Goal: Task Accomplishment & Management: Use online tool/utility

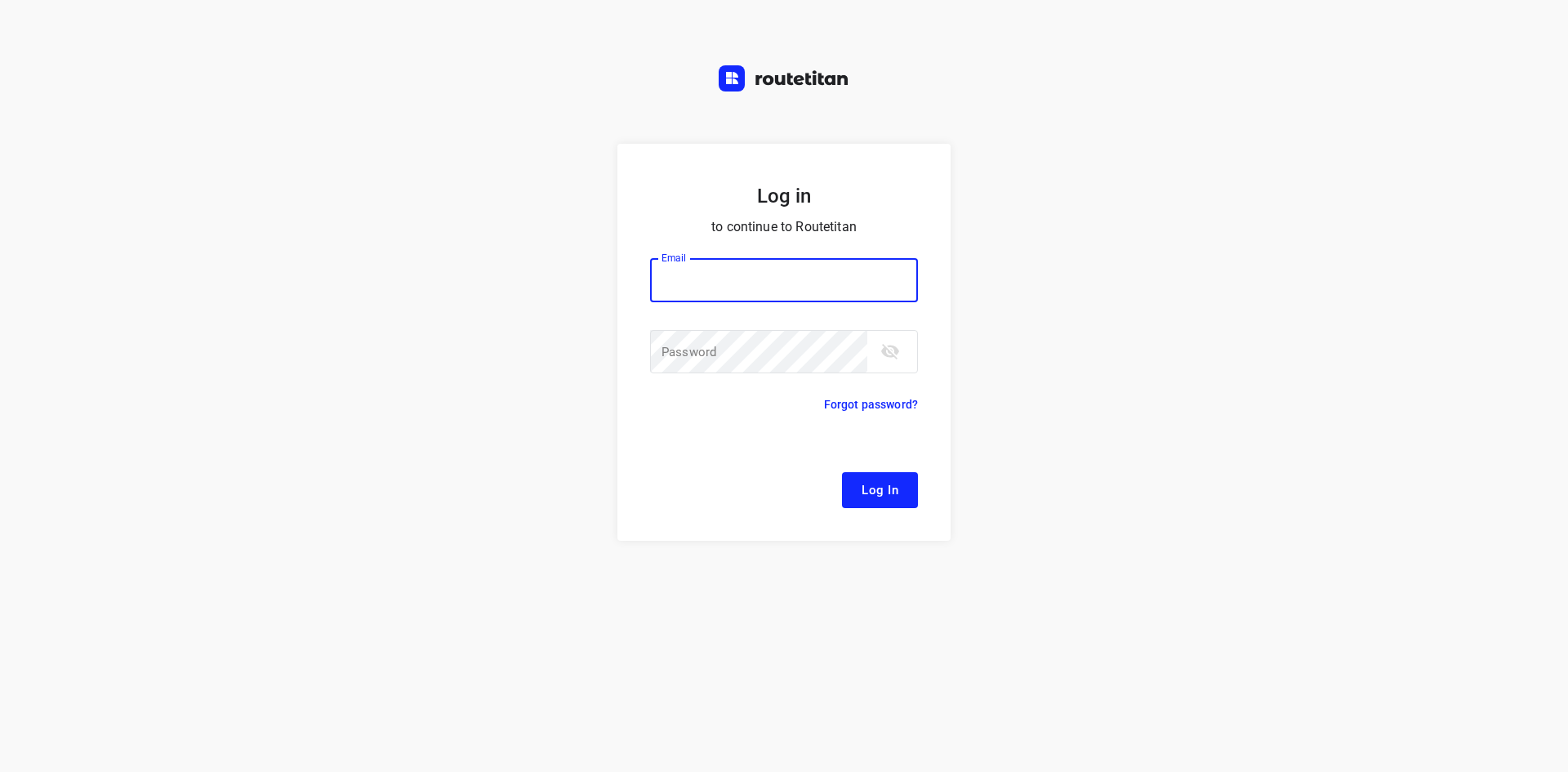
click at [707, 282] on input "email" at bounding box center [784, 280] width 268 height 44
click at [842, 472] on button "Log In" at bounding box center [880, 490] width 76 height 36
type input "[EMAIL_ADDRESS][DOMAIN_NAME]"
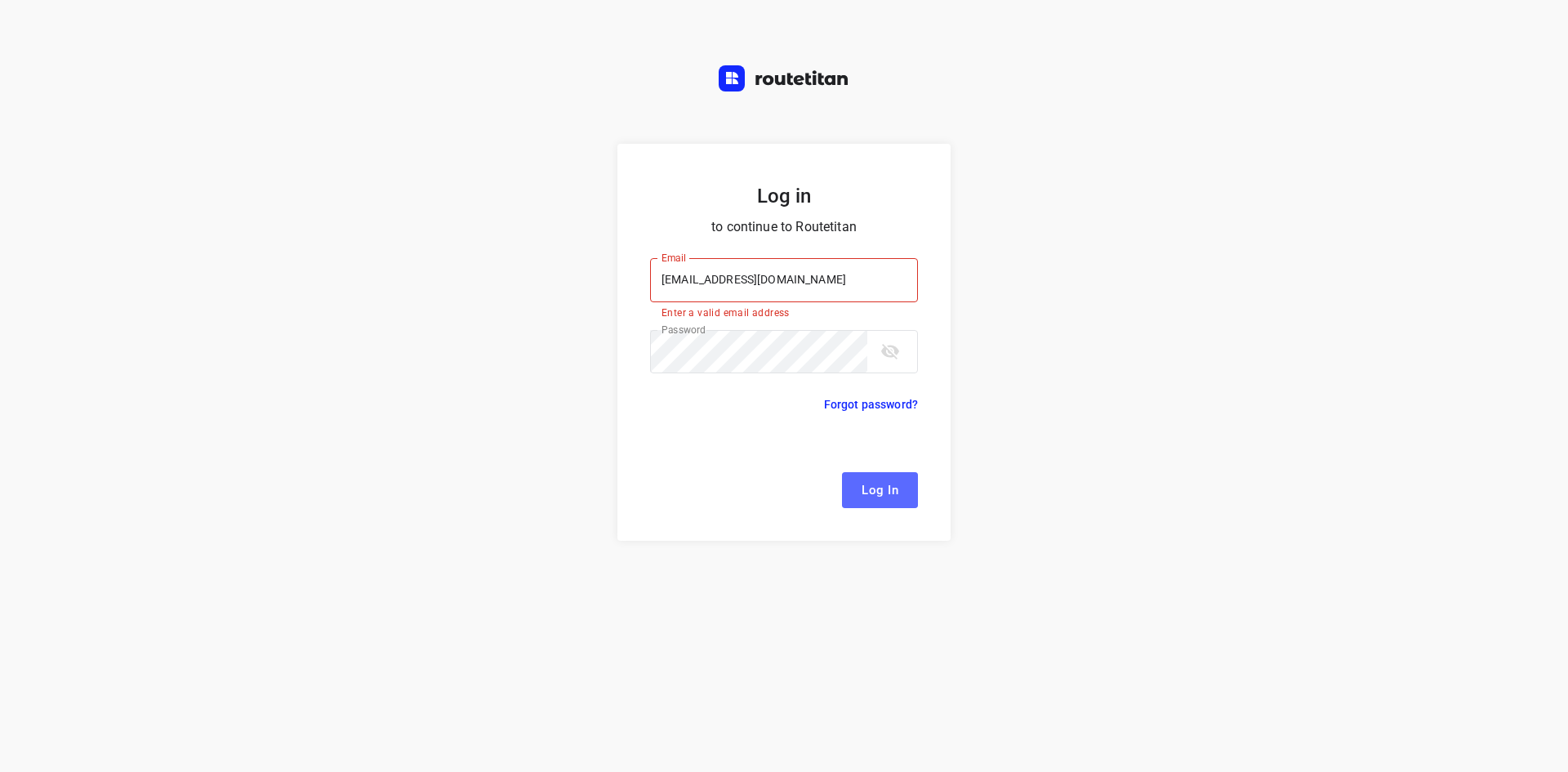
click at [895, 490] on span "Log In" at bounding box center [880, 490] width 37 height 21
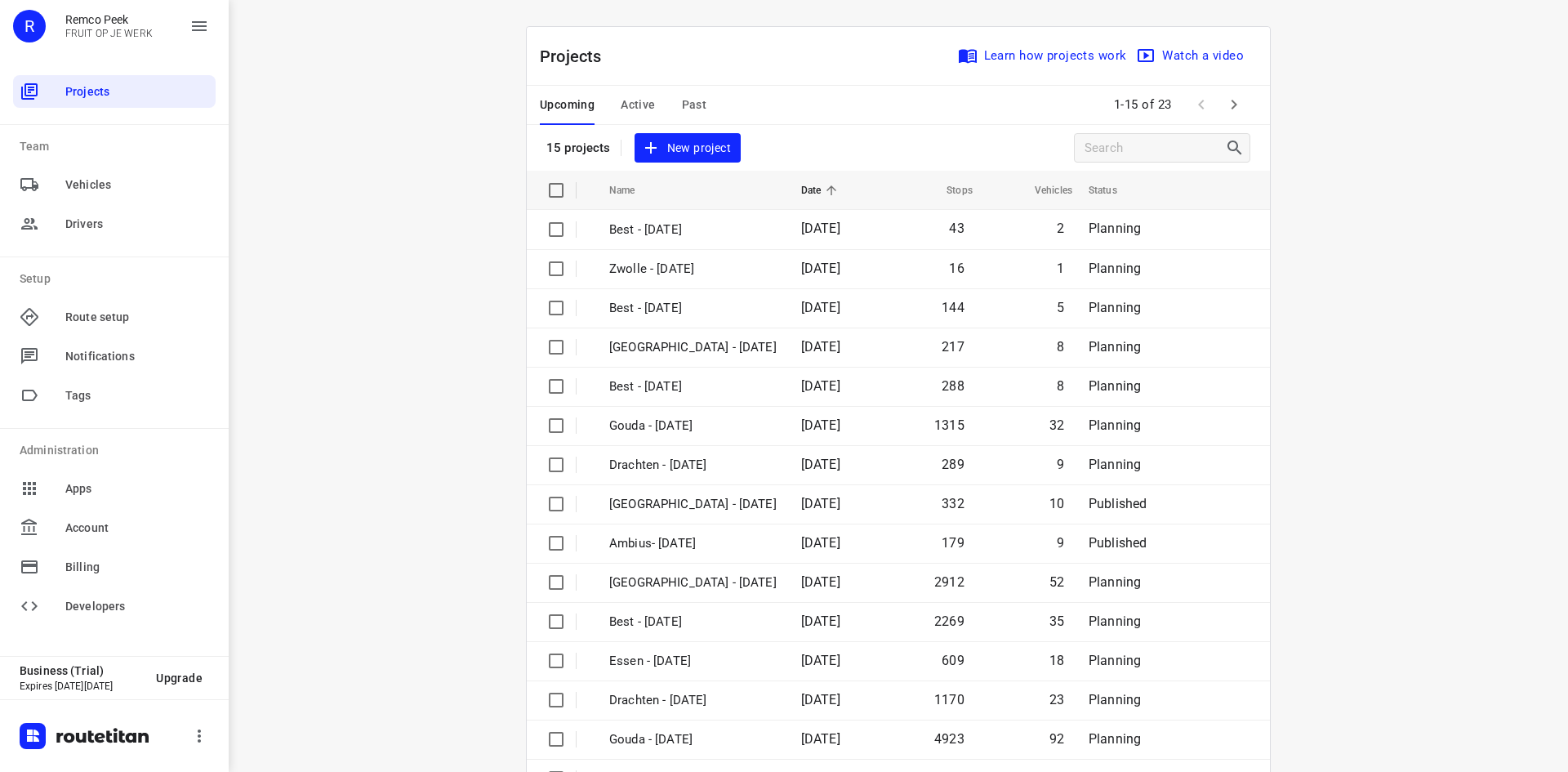
click at [629, 101] on span "Active" at bounding box center [638, 105] width 35 height 21
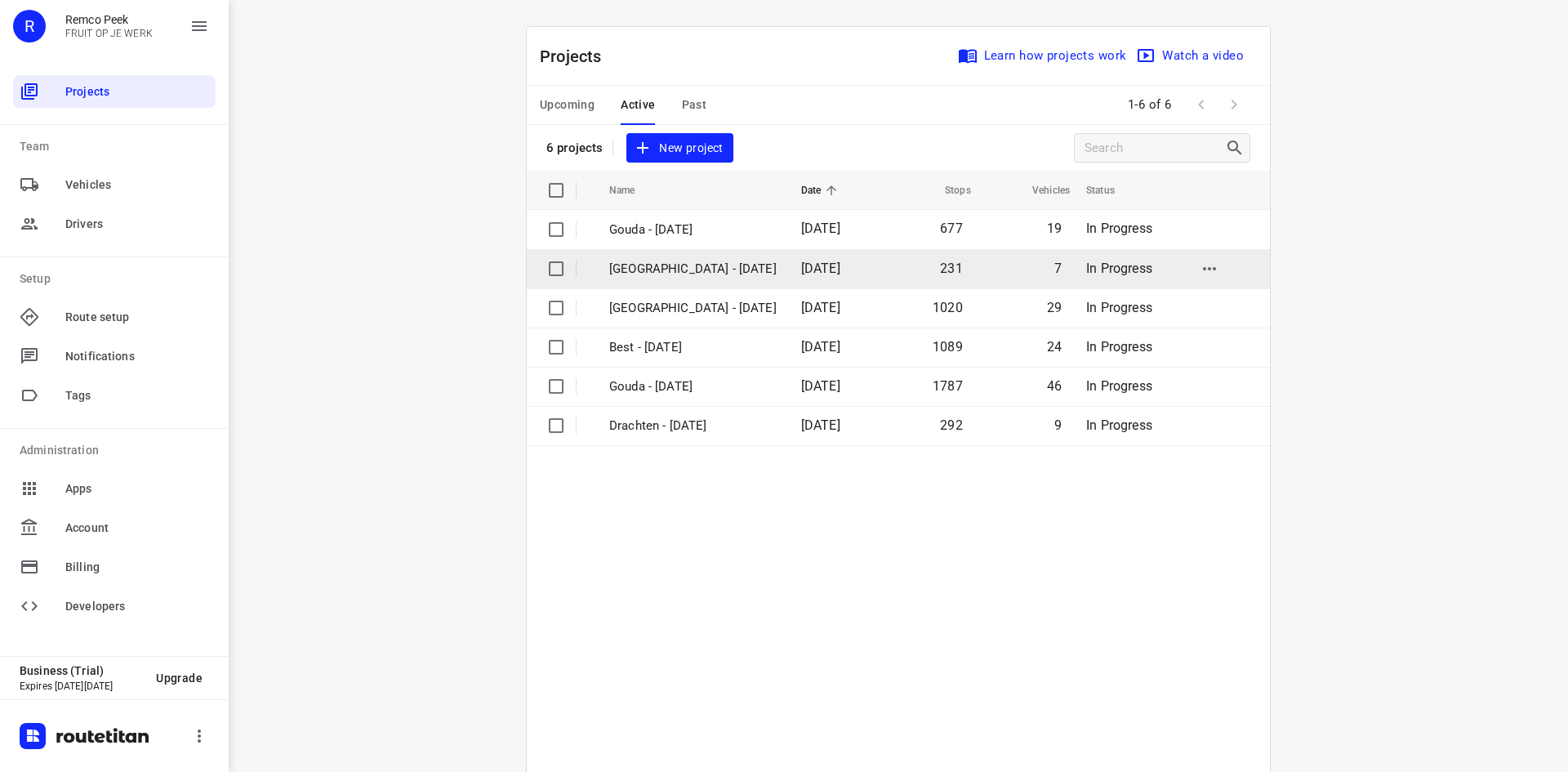
click at [631, 271] on p "[GEOGRAPHIC_DATA] - [DATE]" at bounding box center [692, 268] width 167 height 19
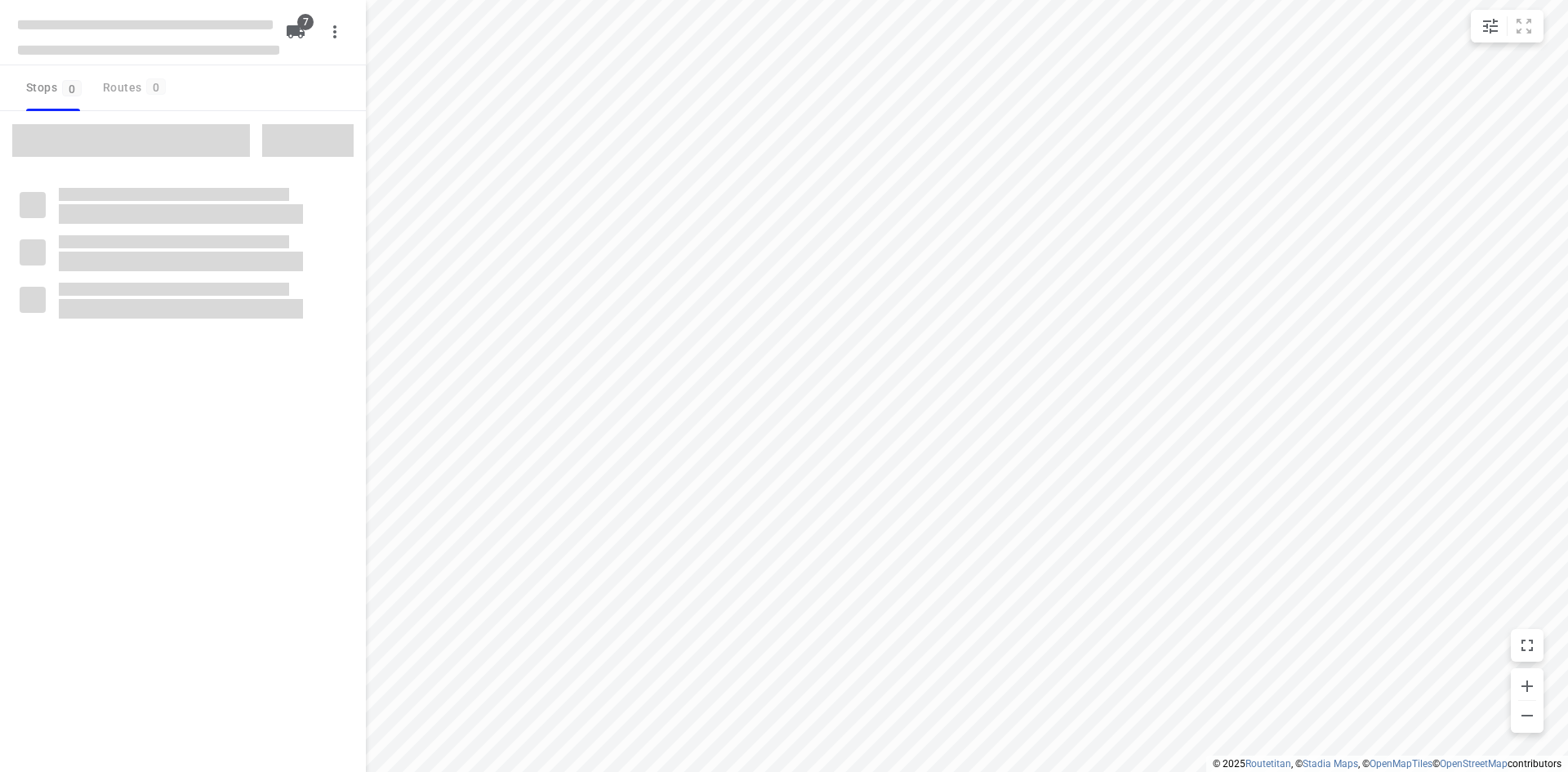
type input "distance"
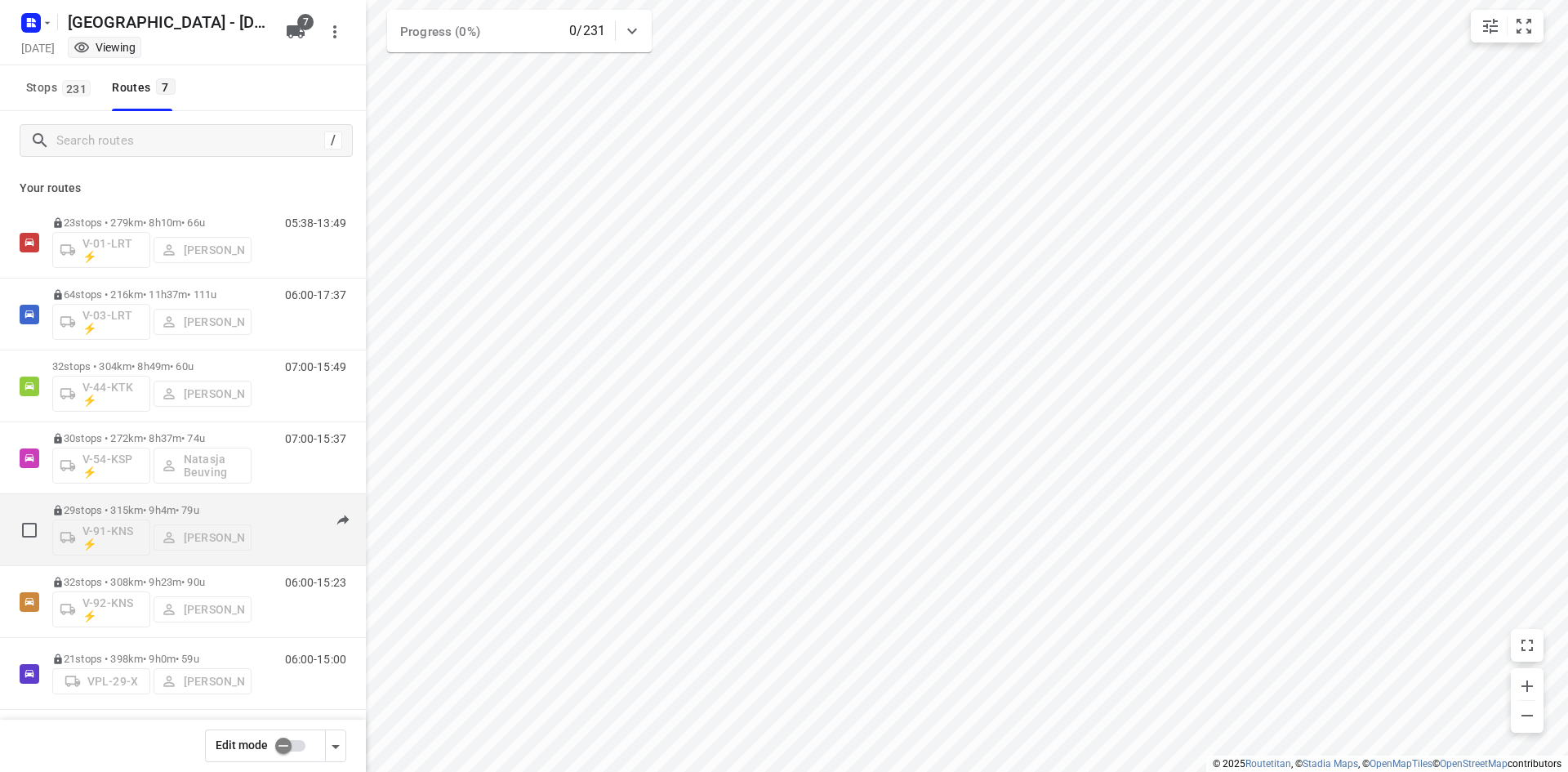
scroll to position [7, 0]
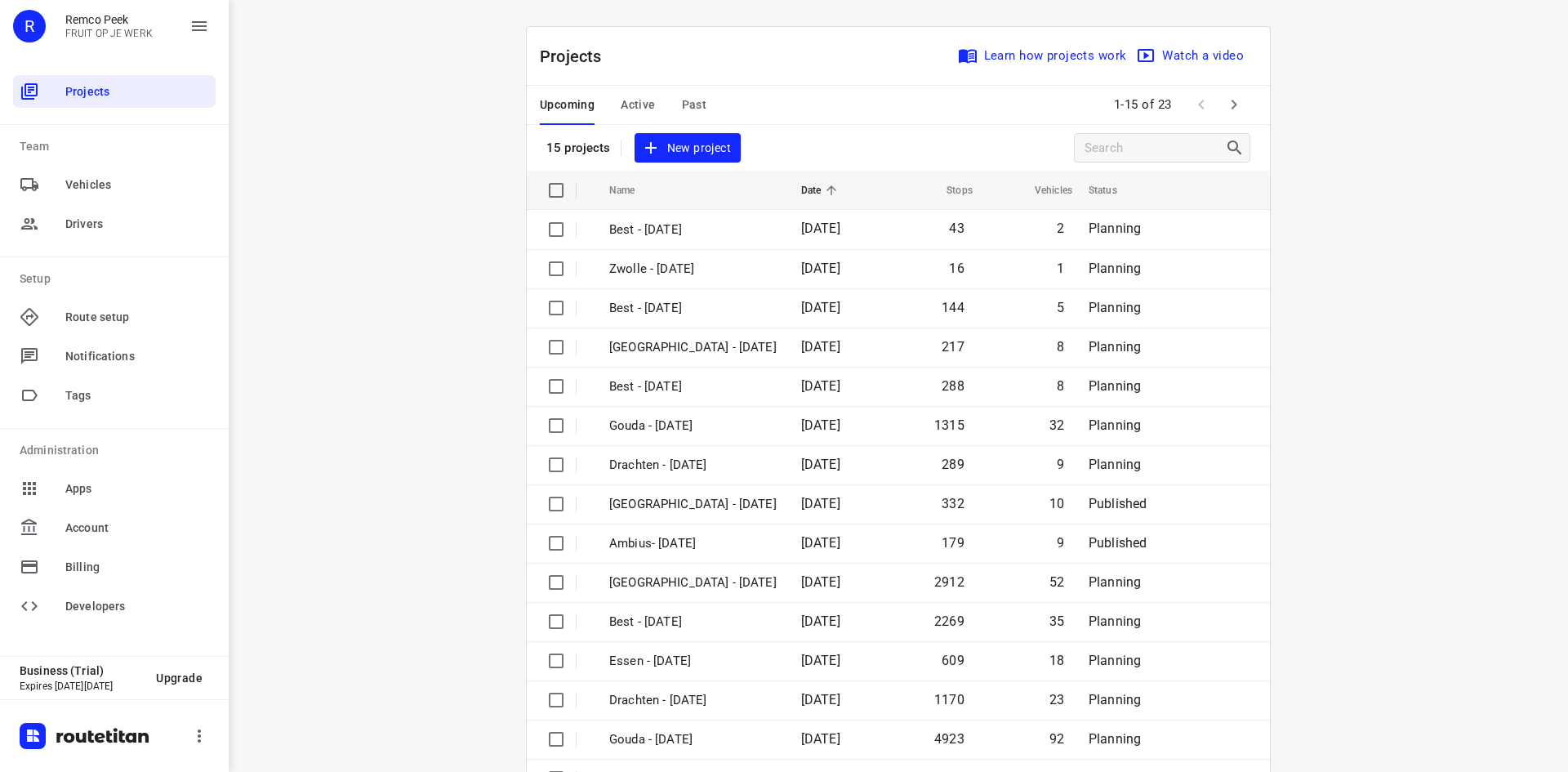
click at [695, 102] on span "Past" at bounding box center [694, 105] width 26 height 21
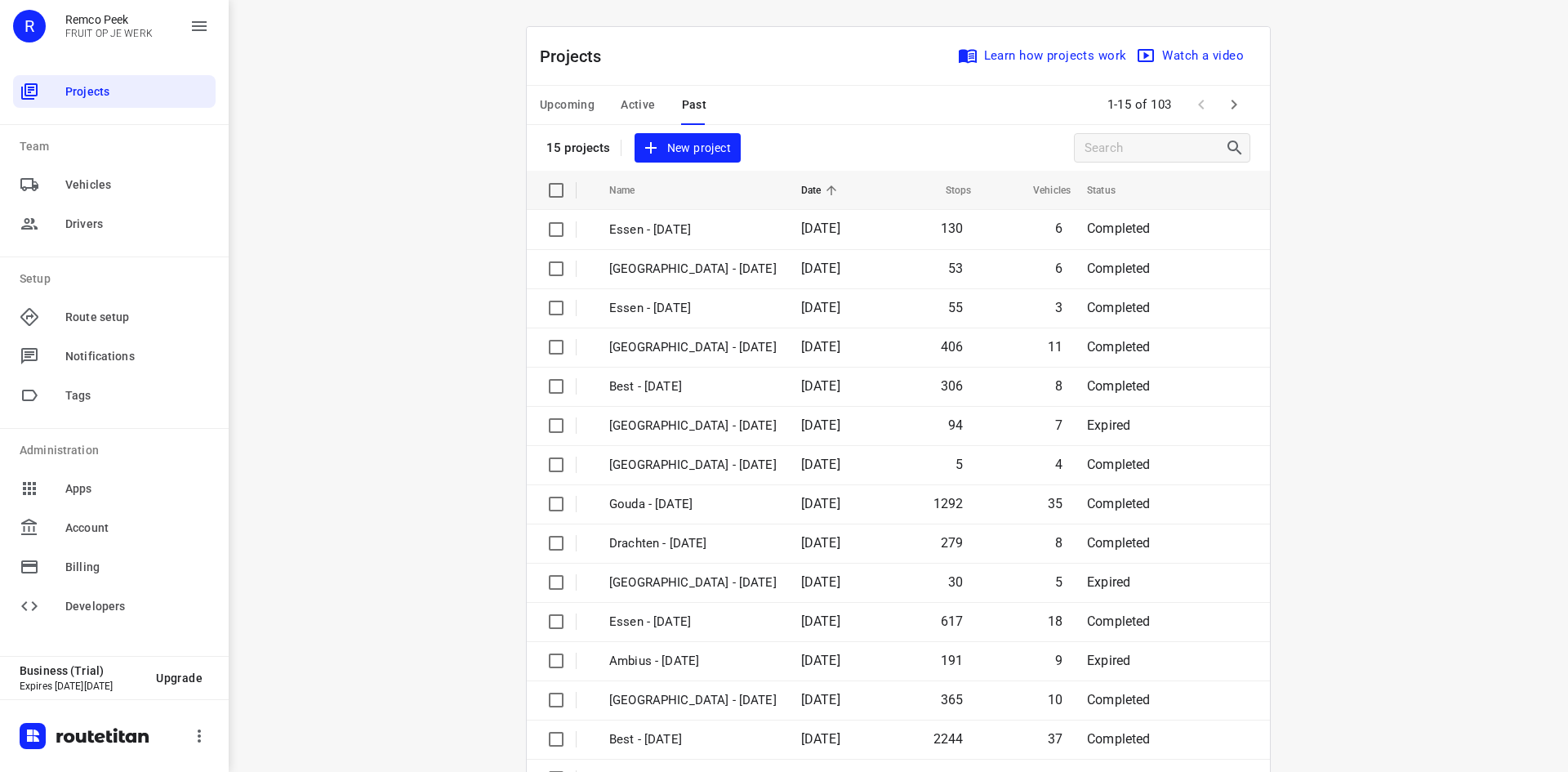
drag, startPoint x: 912, startPoint y: 305, endPoint x: 1403, endPoint y: 298, distance: 491.0
click at [1404, 302] on div "i © 2025 Routetitan , © Stadia Maps , © OpenMapTiles © OpenStreetMap contributo…" at bounding box center [898, 386] width 1339 height 772
click at [644, 99] on span "Active" at bounding box center [638, 105] width 35 height 21
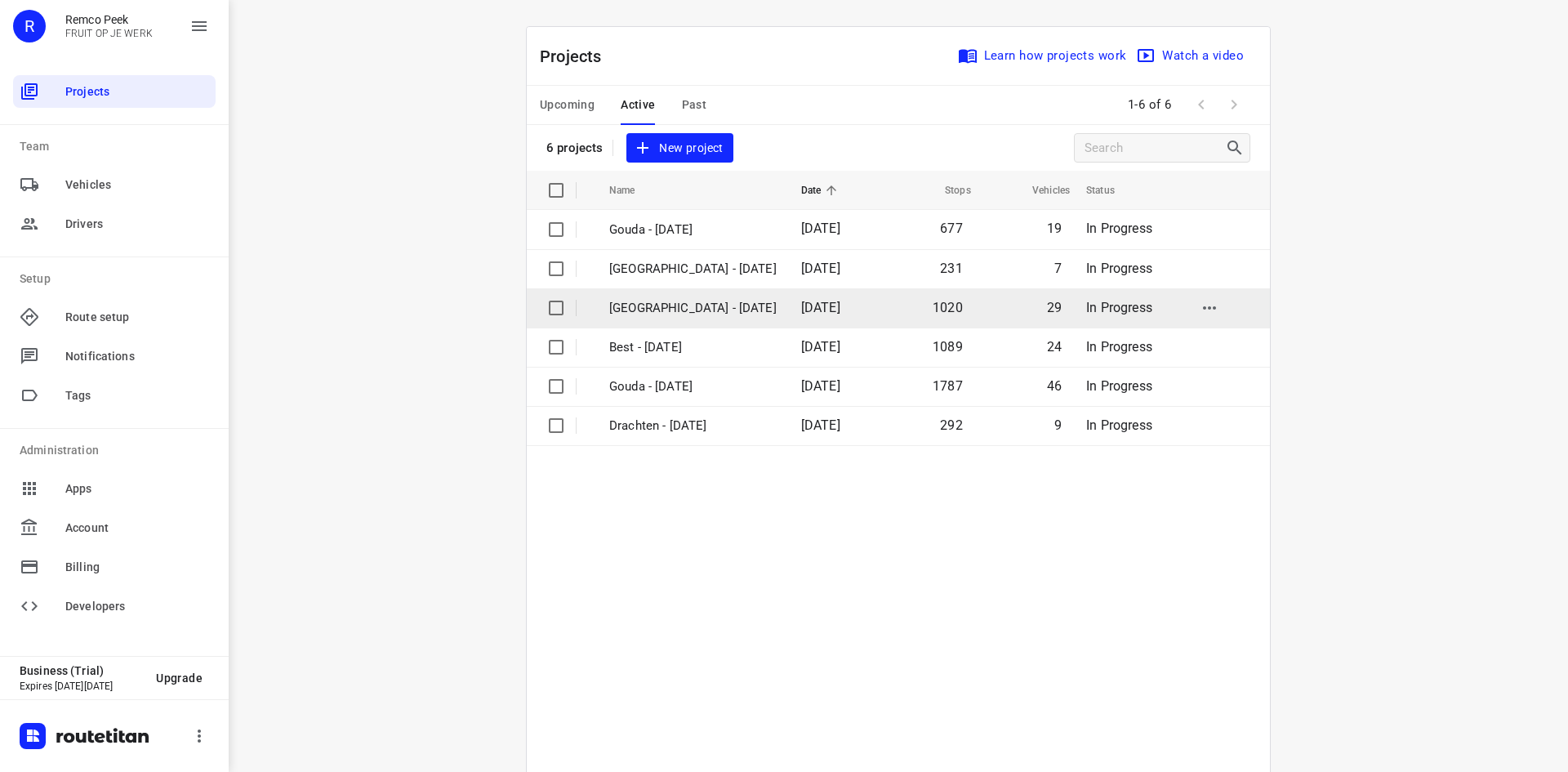
click at [644, 305] on p "[GEOGRAPHIC_DATA] - [DATE]" at bounding box center [692, 308] width 167 height 19
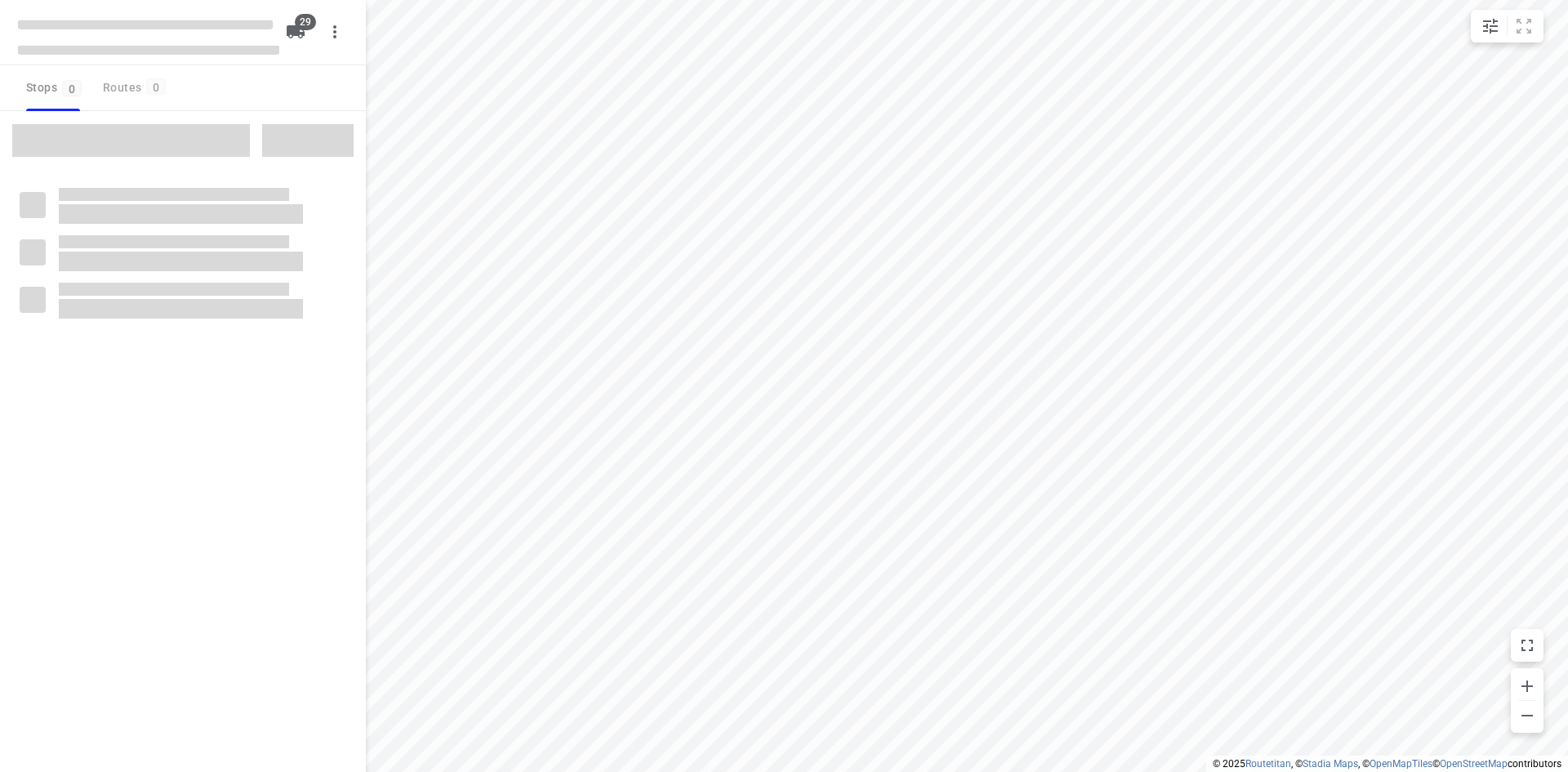
type input "distance"
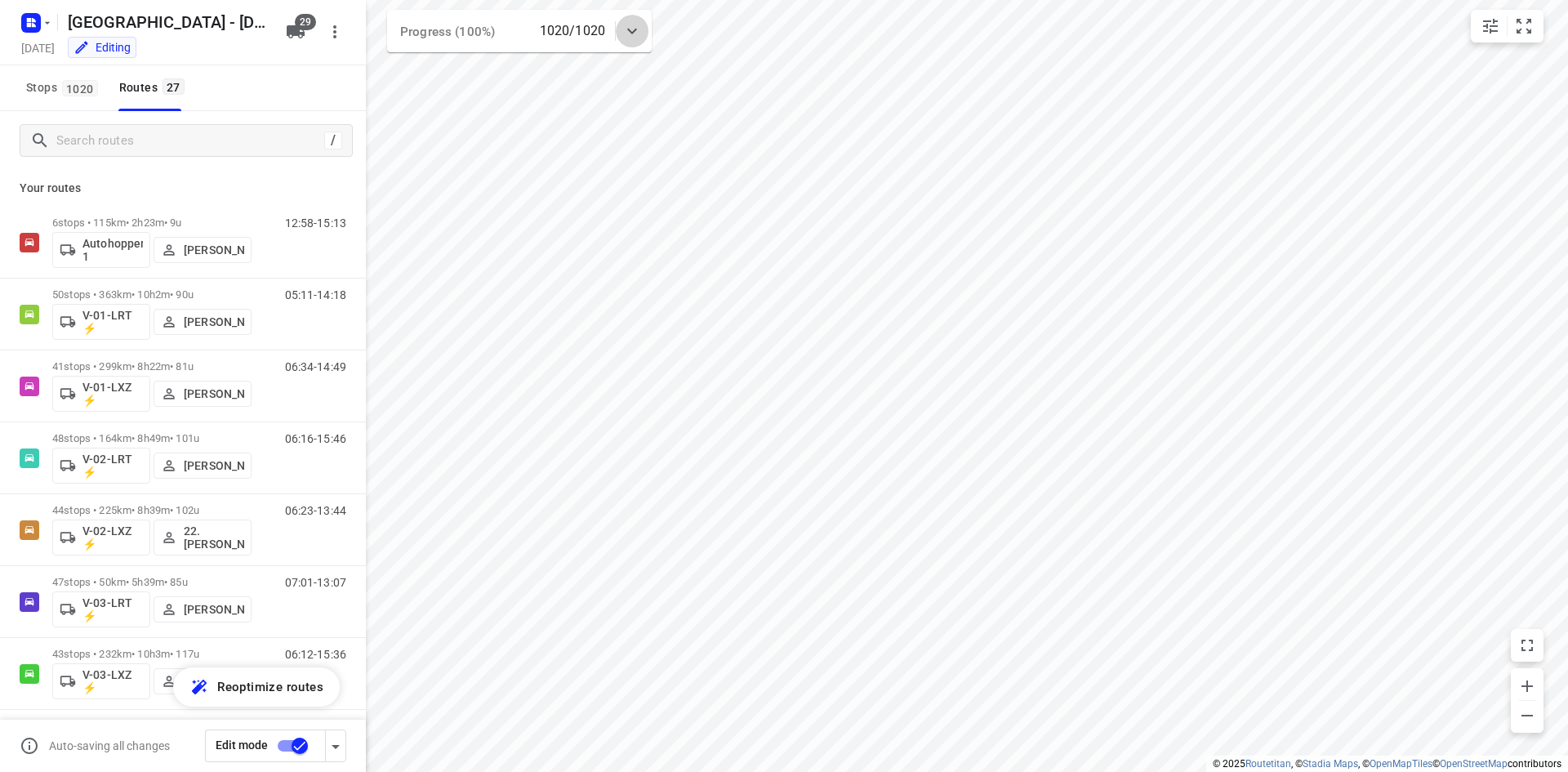
click at [640, 35] on icon at bounding box center [632, 31] width 20 height 20
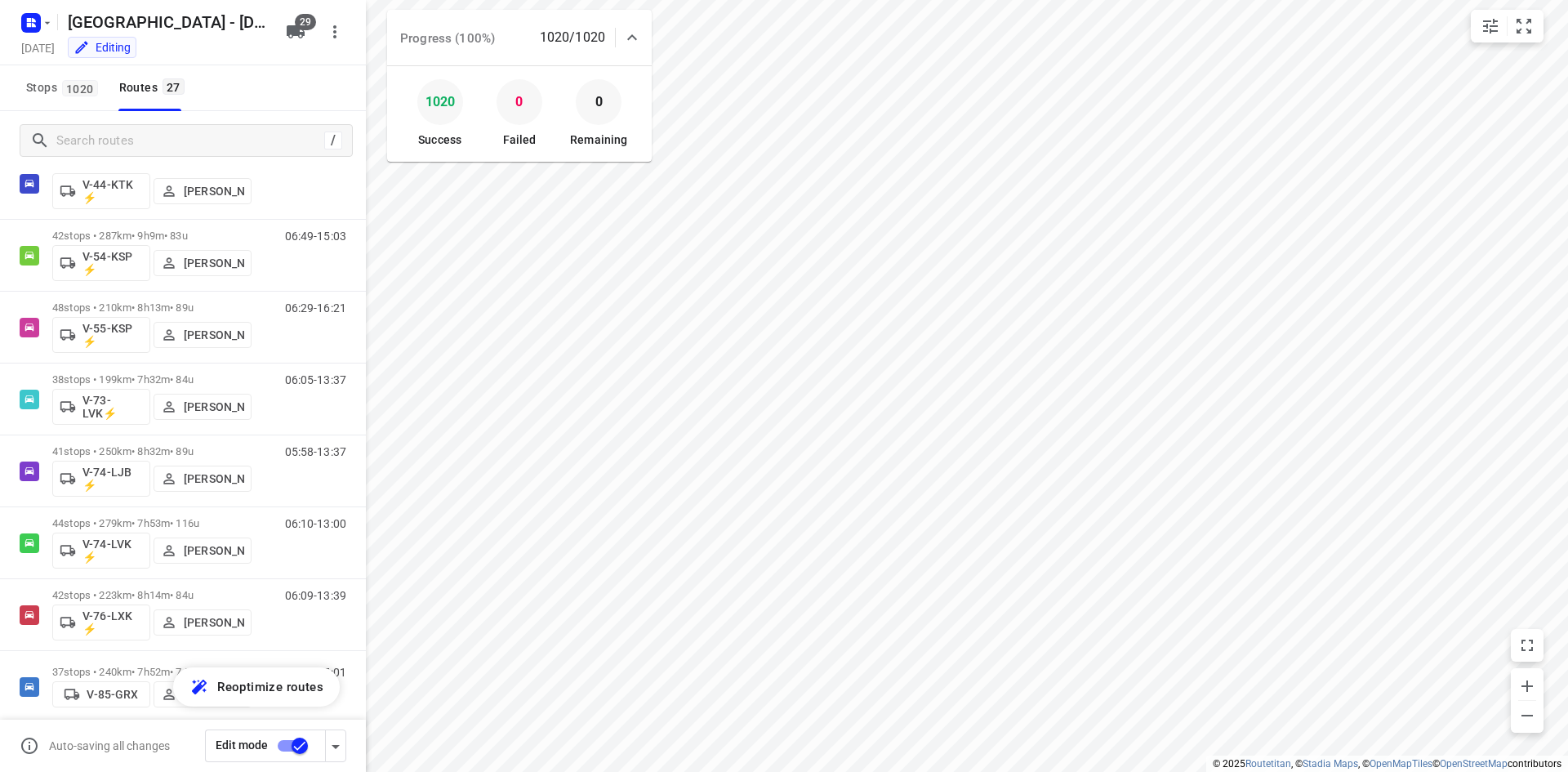
scroll to position [790, 0]
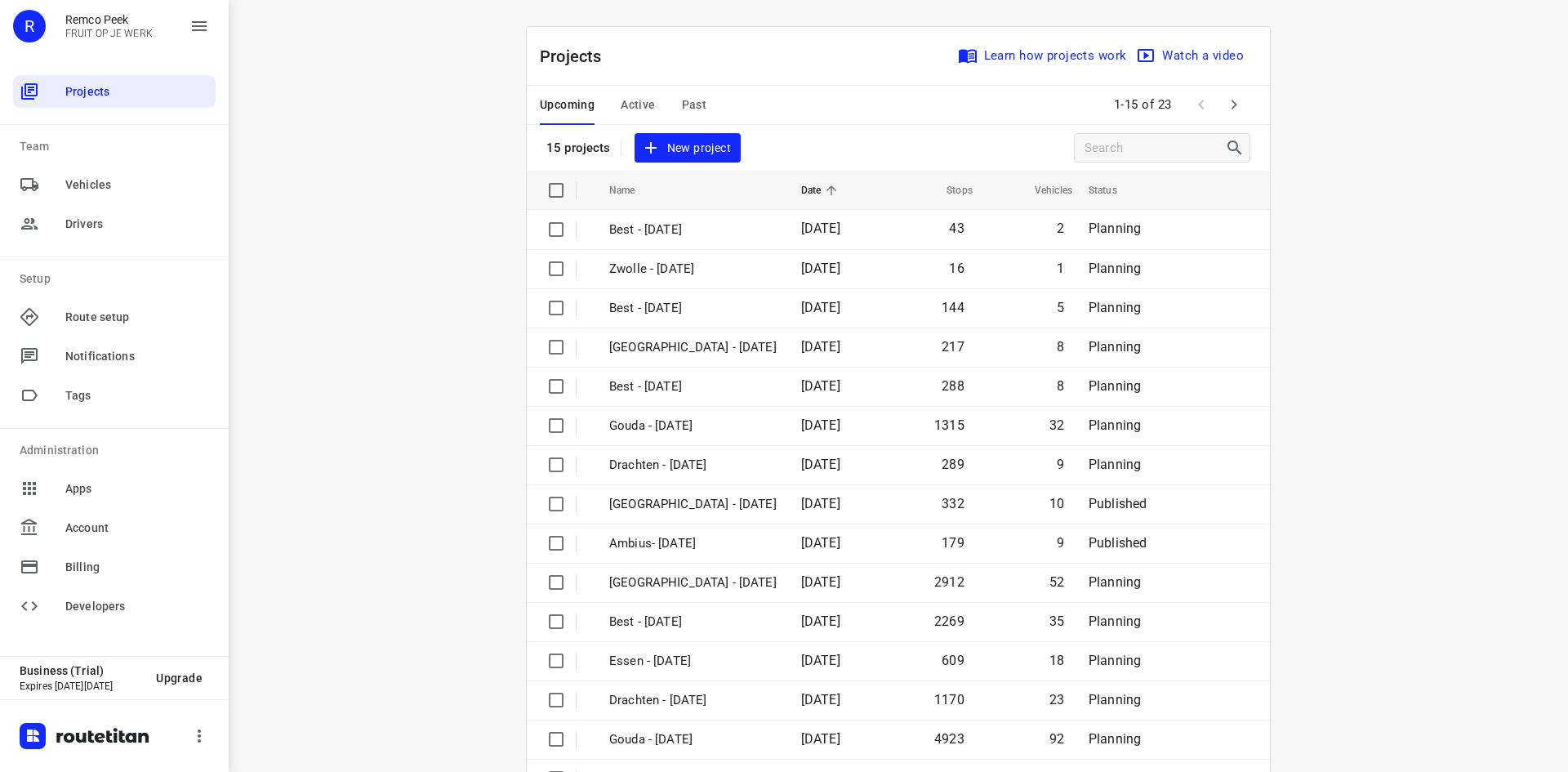
click at [625, 100] on span "Active" at bounding box center [638, 105] width 35 height 21
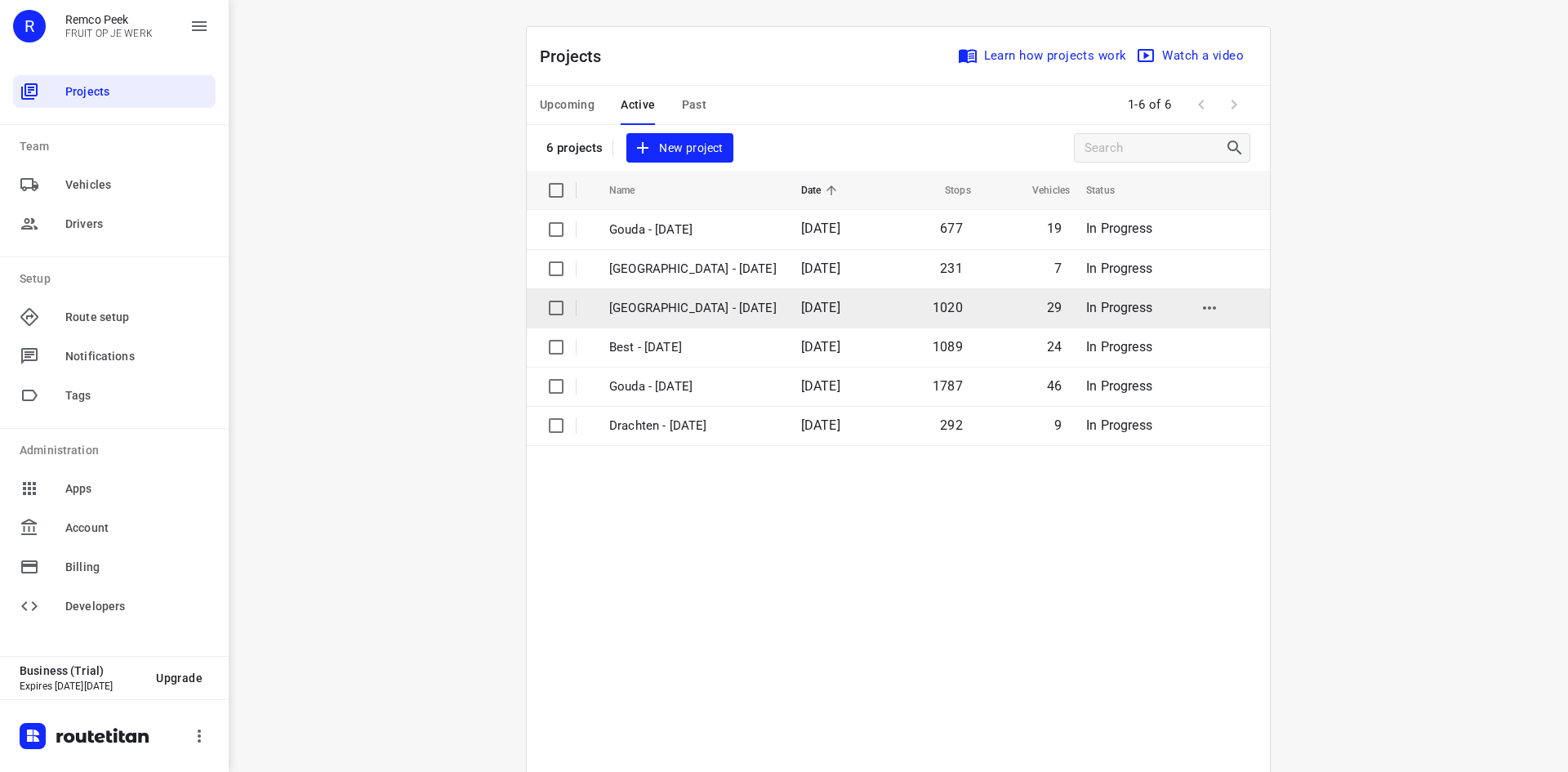
click at [666, 316] on p "[GEOGRAPHIC_DATA] - [DATE]" at bounding box center [692, 308] width 167 height 19
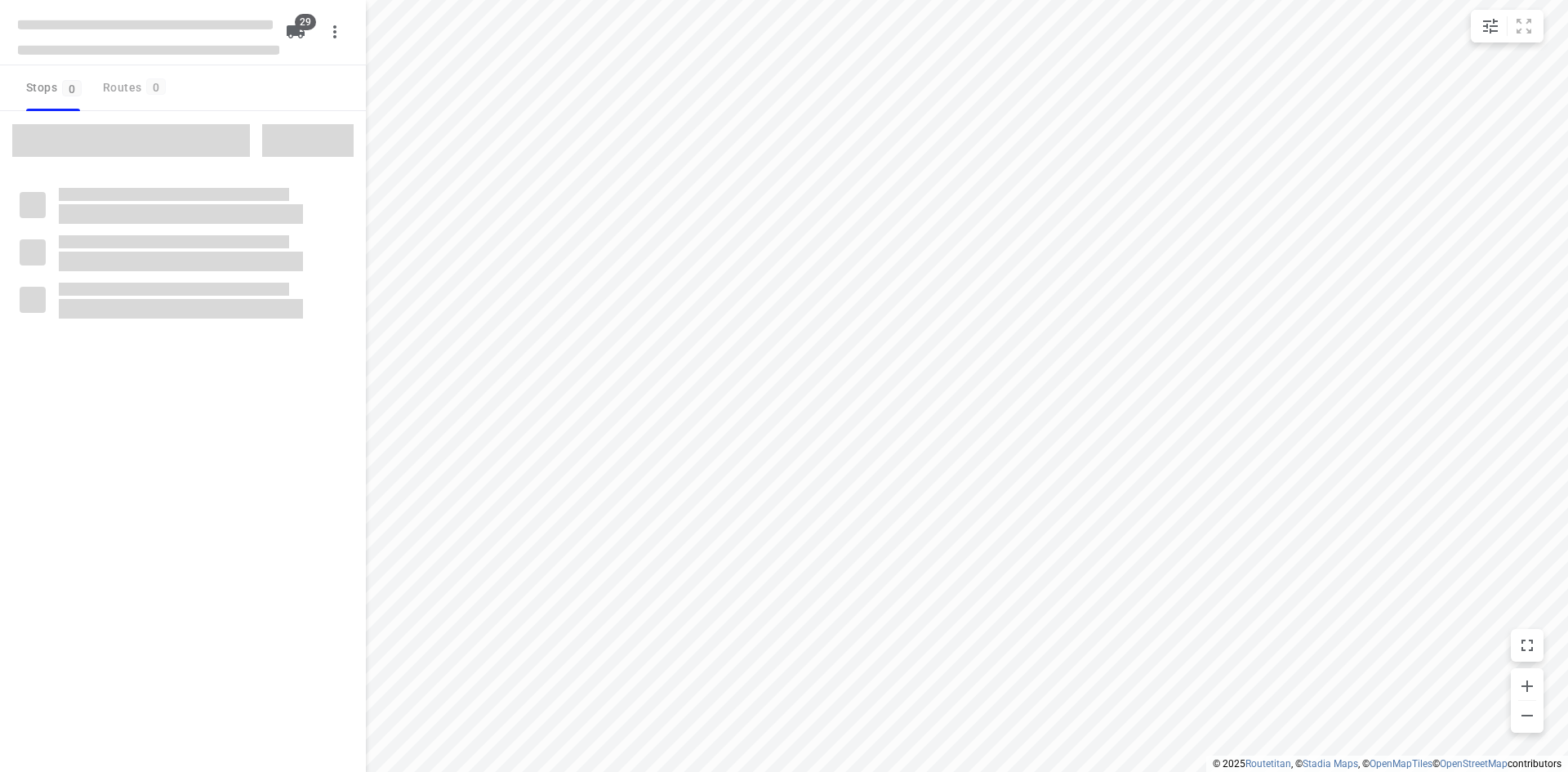
type input "distance"
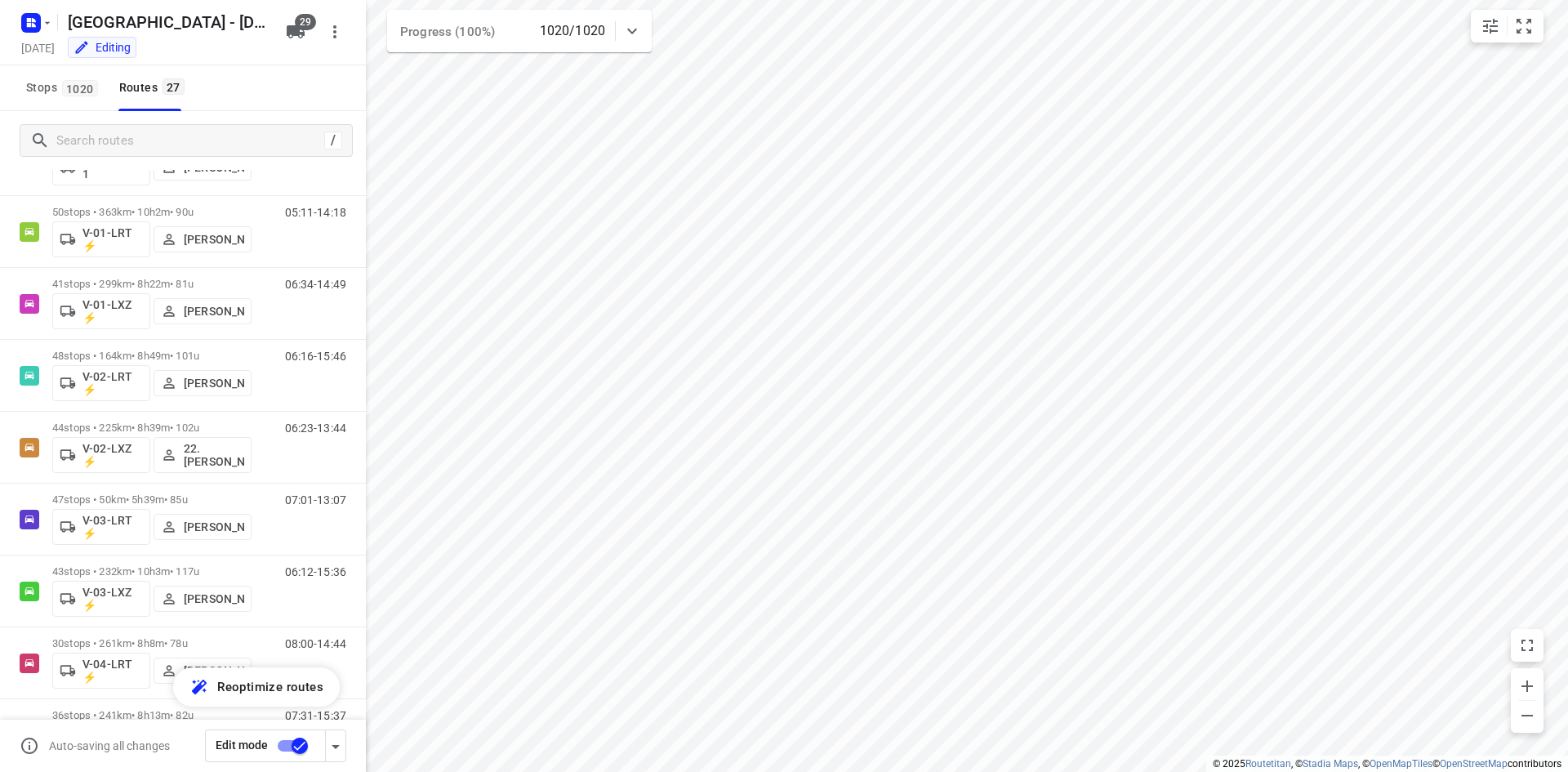
scroll to position [81, 0]
click at [72, 138] on input "Search routes" at bounding box center [203, 141] width 294 height 26
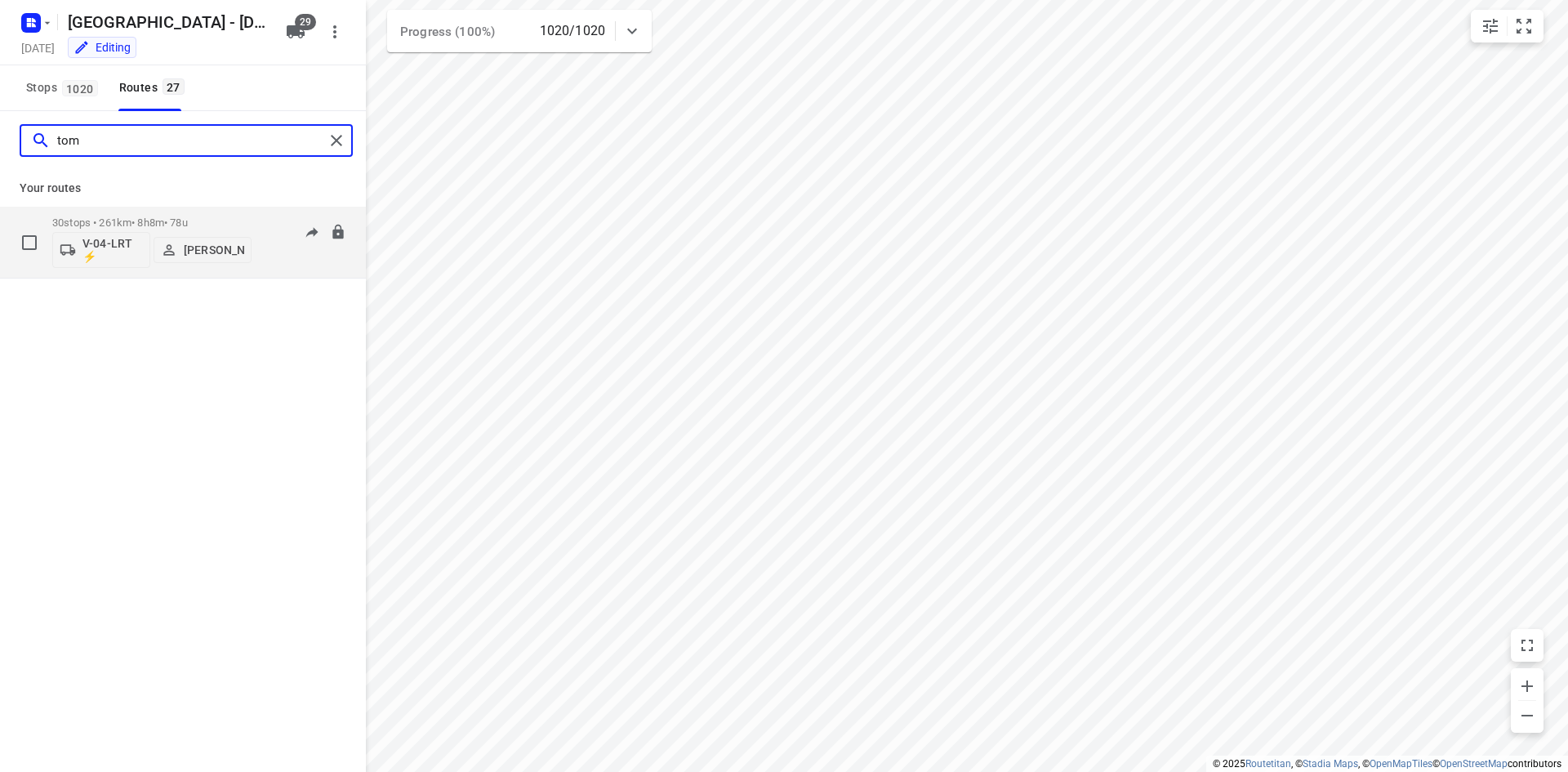
type input "tom"
click at [283, 246] on div "08:00-14:44" at bounding box center [305, 246] width 81 height 59
click at [142, 225] on p "30 stops • 261km • 8h8m • 78u" at bounding box center [151, 222] width 199 height 12
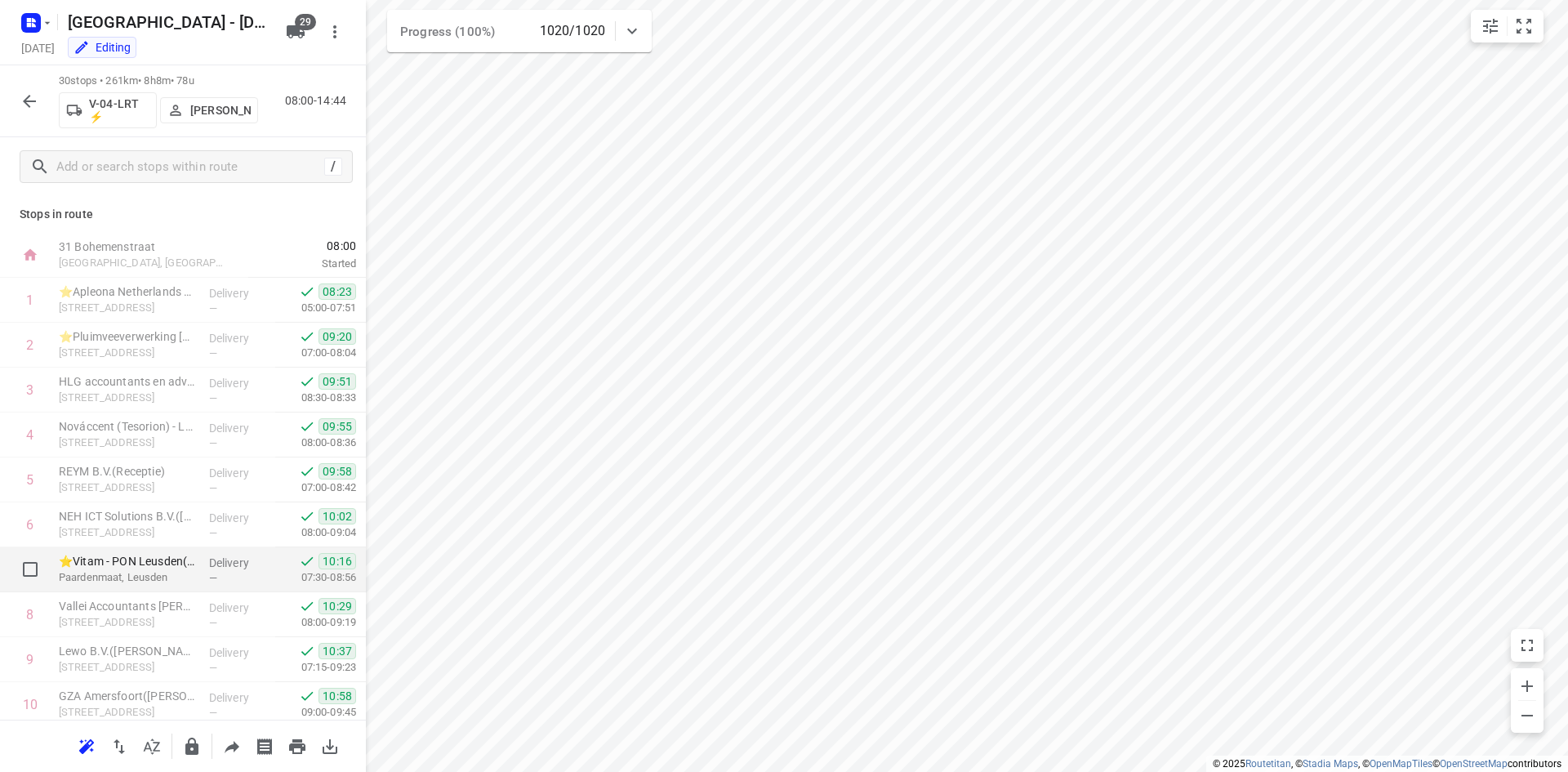
click at [100, 567] on p "⭐Vitam - PON Leusden(Restaurant Medewerker/ Nella)" at bounding box center [127, 561] width 137 height 16
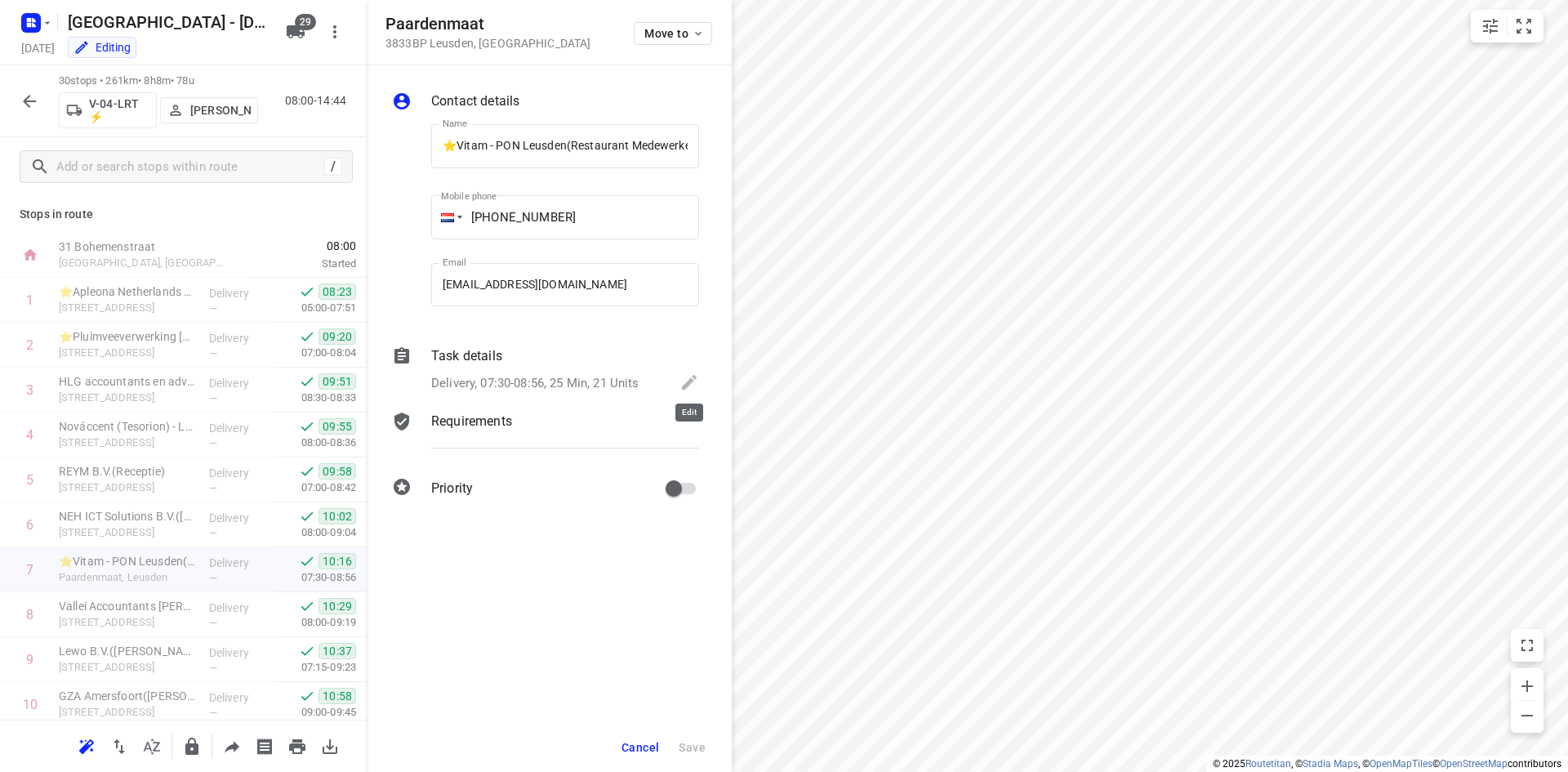
click at [679, 380] on icon at bounding box center [689, 382] width 20 height 20
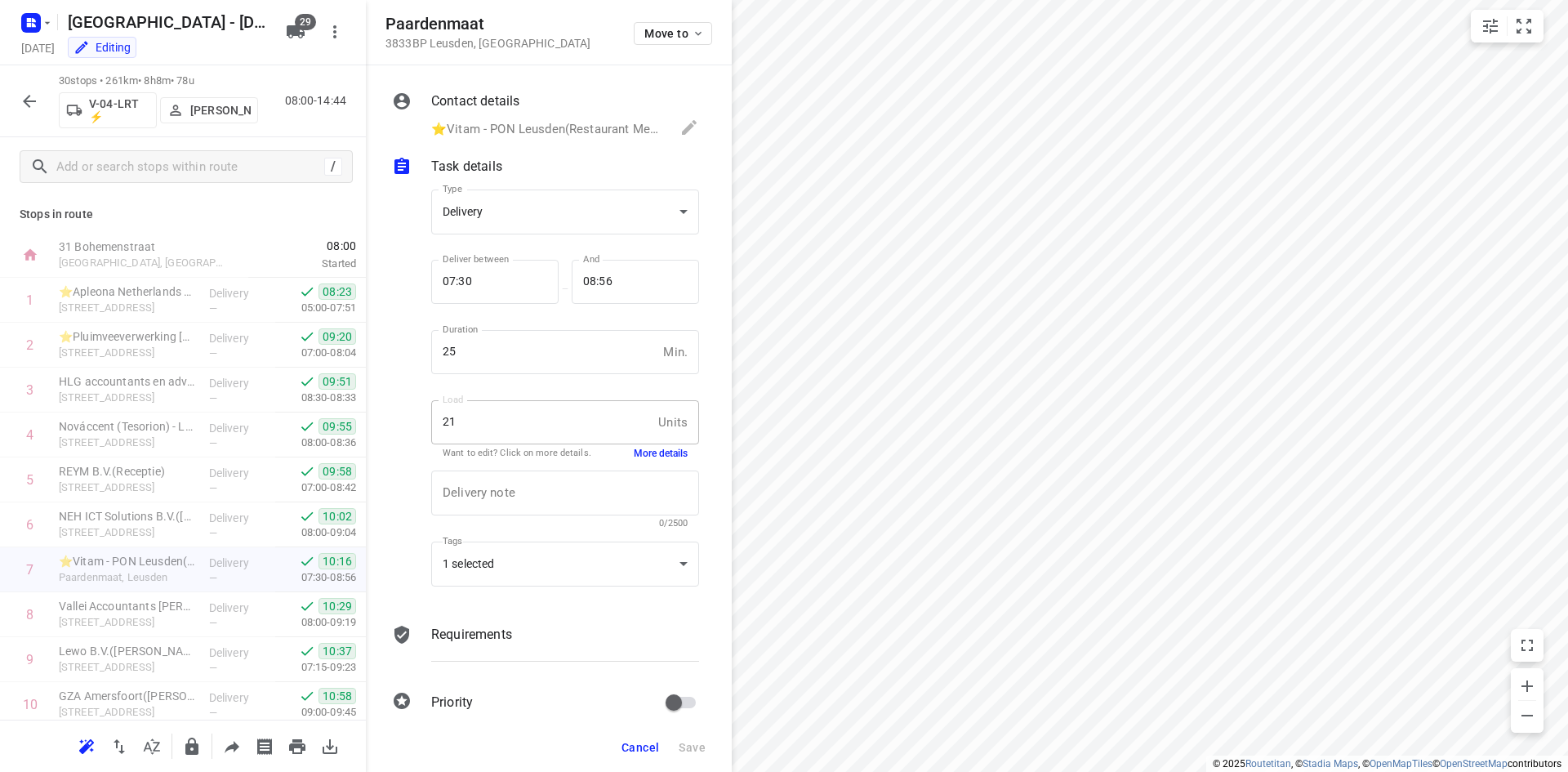
click at [655, 449] on button "More details" at bounding box center [660, 453] width 54 height 14
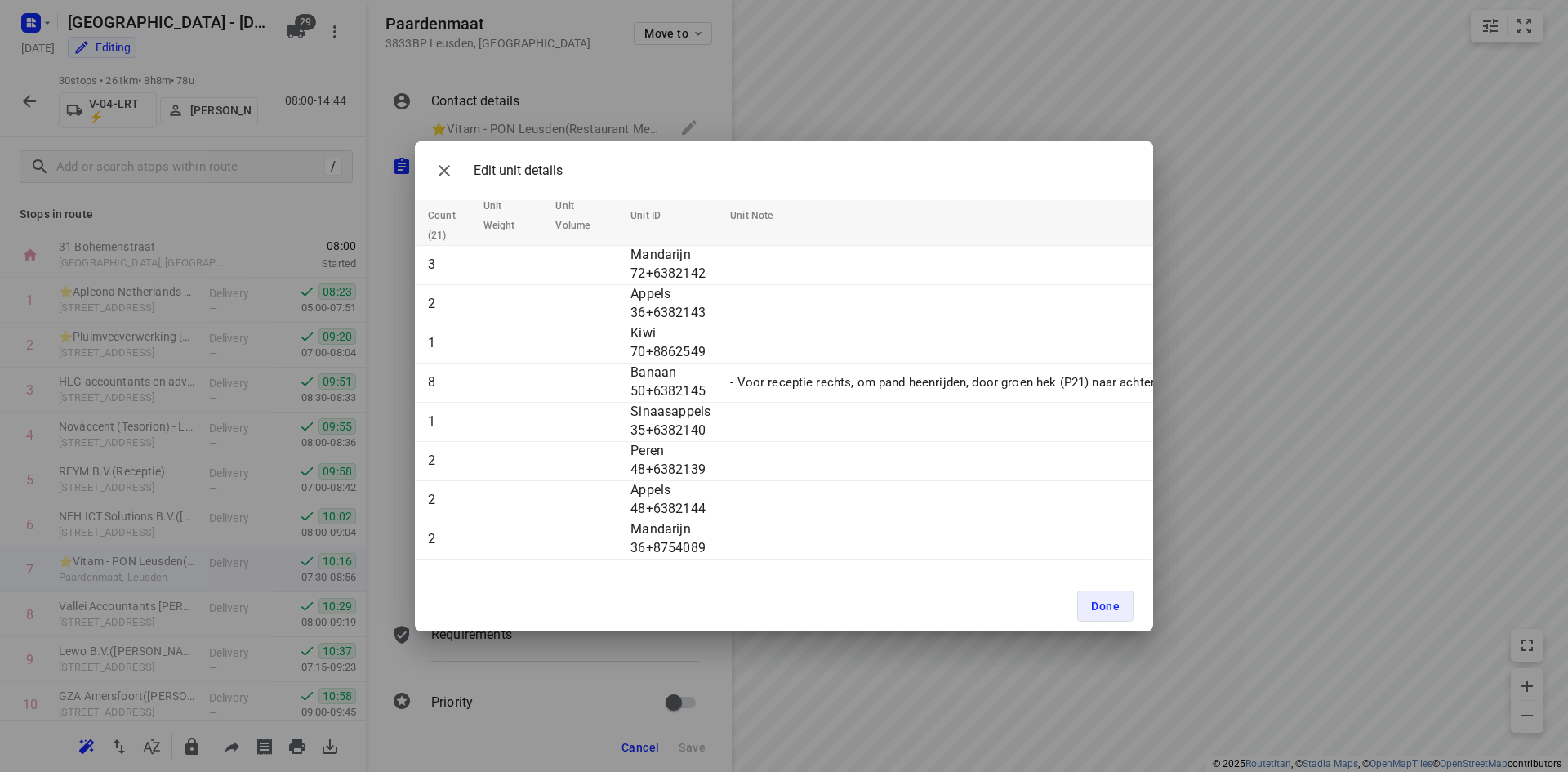
scroll to position [21, 0]
click at [437, 165] on icon "button" at bounding box center [444, 170] width 20 height 20
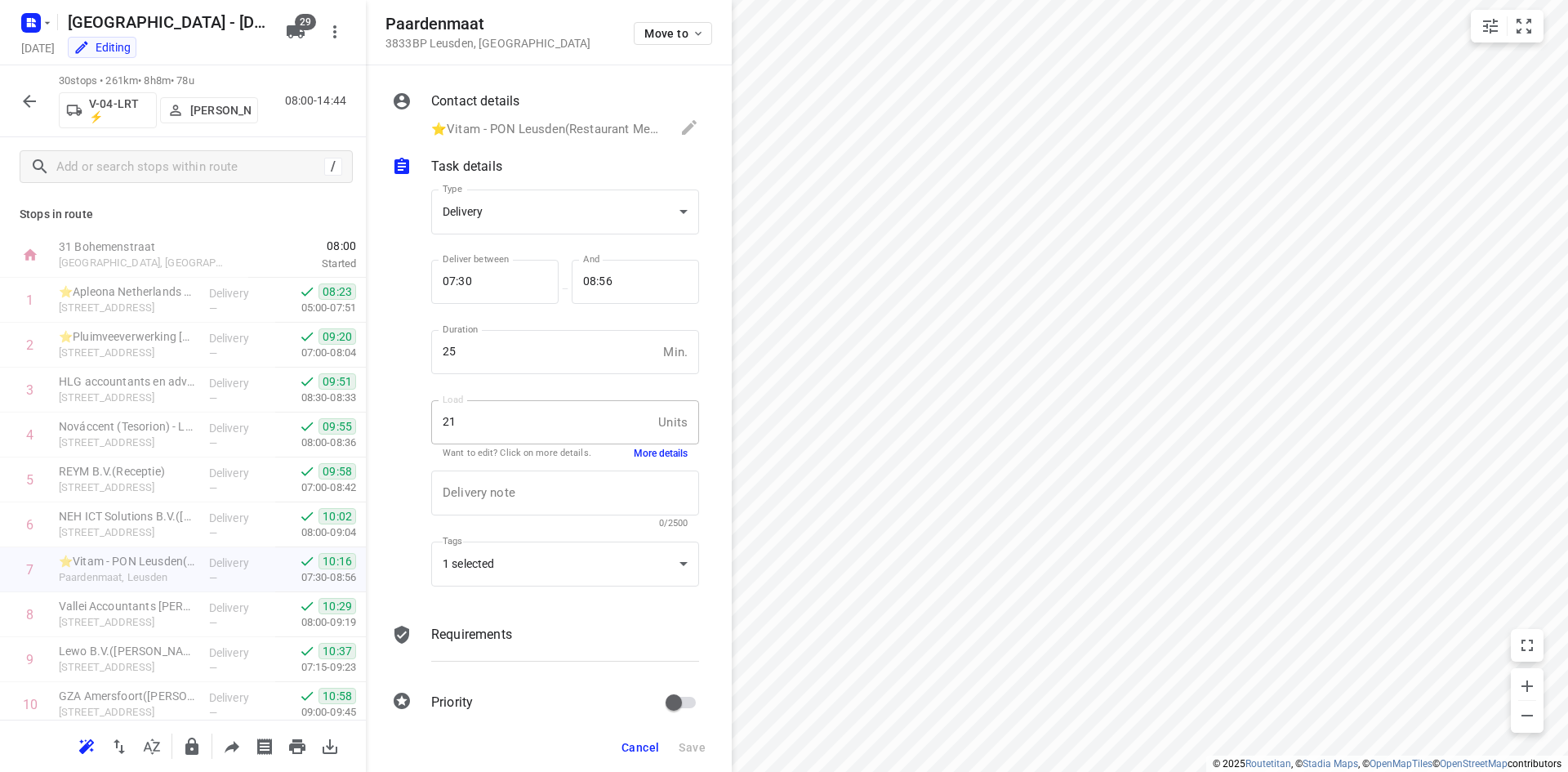
click at [650, 746] on span "Cancel" at bounding box center [640, 747] width 38 height 13
